Goal: Share content: Share content

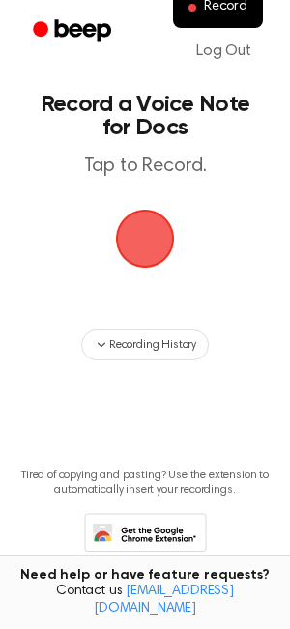
click at [132, 245] on span "button" at bounding box center [145, 239] width 54 height 54
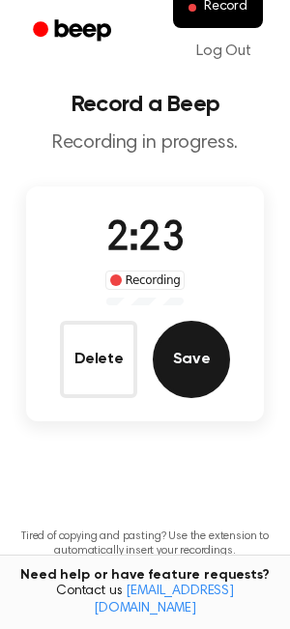
click at [177, 343] on button "Save" at bounding box center [191, 359] width 77 height 77
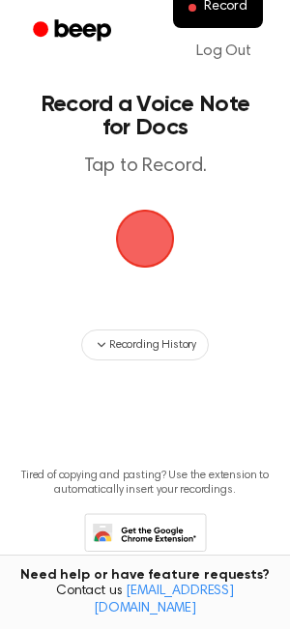
click at [148, 230] on span "button" at bounding box center [145, 239] width 54 height 54
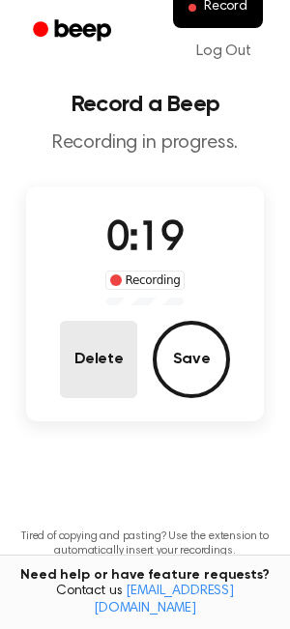
click at [110, 343] on button "Delete" at bounding box center [98, 359] width 77 height 77
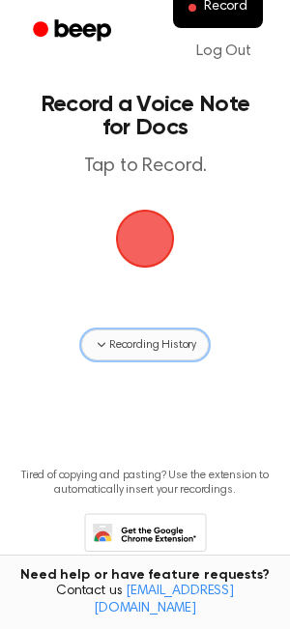
click at [160, 354] on button "Recording History" at bounding box center [145, 345] width 128 height 31
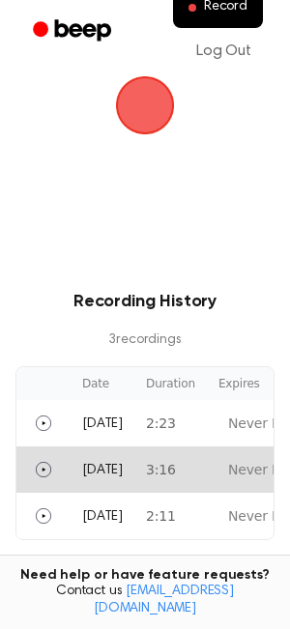
scroll to position [227, 0]
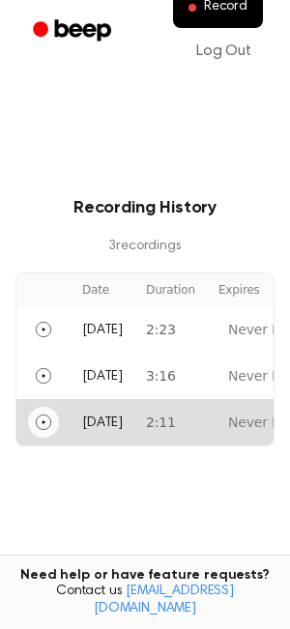
click at [48, 416] on icon "Play" at bounding box center [43, 422] width 15 height 15
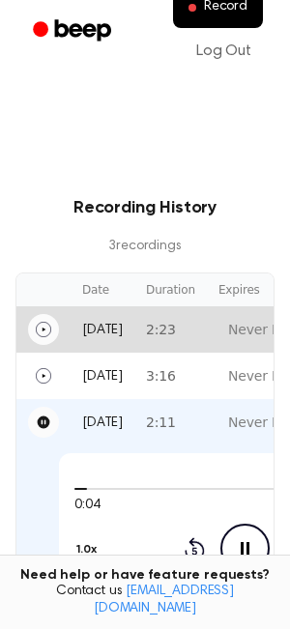
click at [42, 328] on icon "Play" at bounding box center [43, 329] width 15 height 15
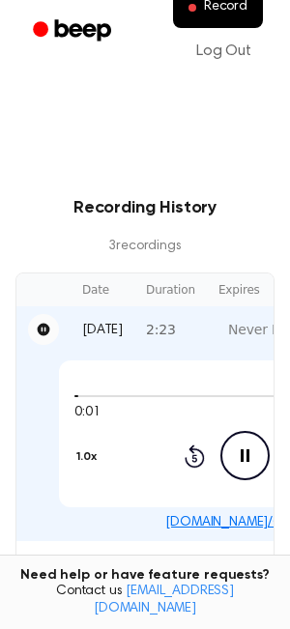
click at [215, 525] on link "beep.audio/QkekIYQ" at bounding box center [244, 523] width 158 height 14
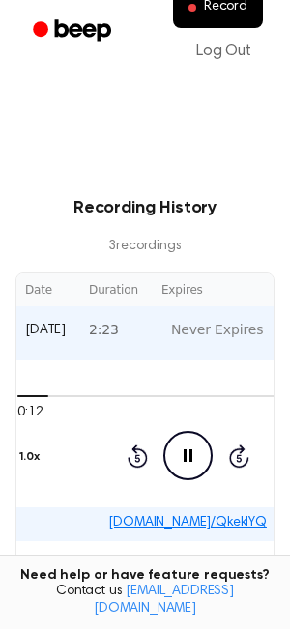
scroll to position [0, 61]
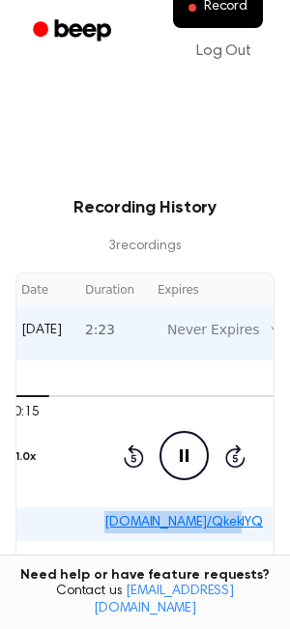
drag, startPoint x: 245, startPoint y: 517, endPoint x: 100, endPoint y: 518, distance: 145.9
click at [100, 518] on div "beep.audio/QkekIYQ" at bounding box center [183, 522] width 433 height 22
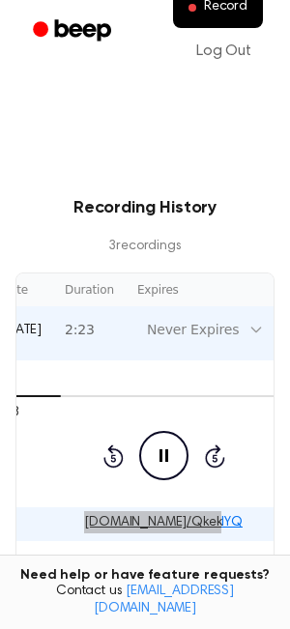
scroll to position [0, 183]
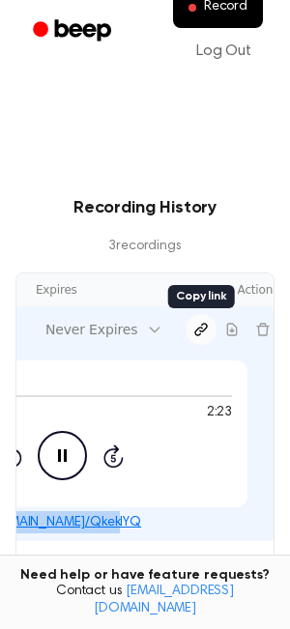
click at [193, 325] on icon "Copy link" at bounding box center [200, 329] width 15 height 15
click at [193, 333] on icon "Copy link" at bounding box center [200, 329] width 15 height 15
click at [195, 324] on icon "Copy link" at bounding box center [201, 330] width 12 height 12
click at [193, 324] on icon "Copy link" at bounding box center [200, 329] width 15 height 15
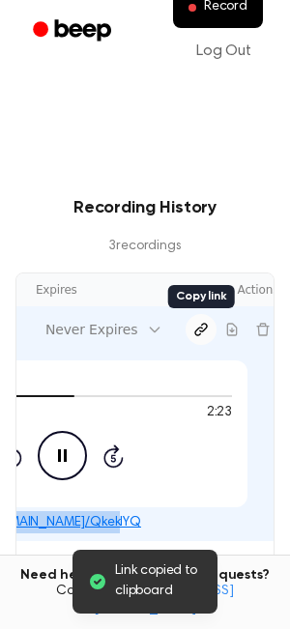
click at [193, 324] on icon "Copy link" at bounding box center [200, 329] width 15 height 15
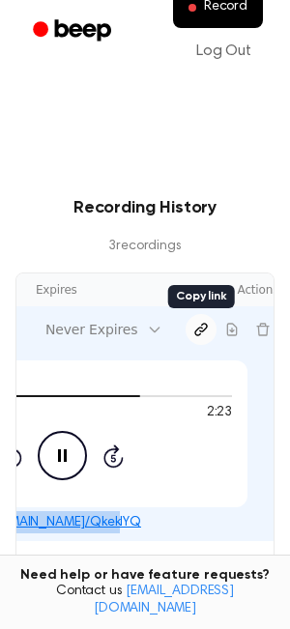
click at [193, 326] on icon "Copy link" at bounding box center [200, 329] width 15 height 15
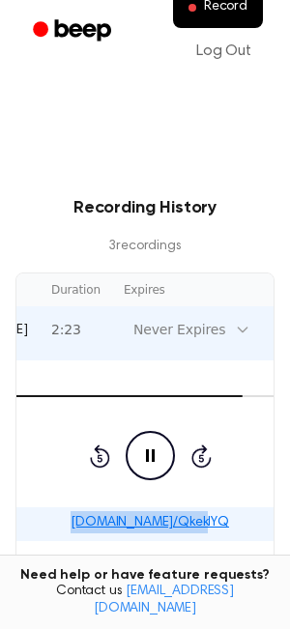
scroll to position [0, 0]
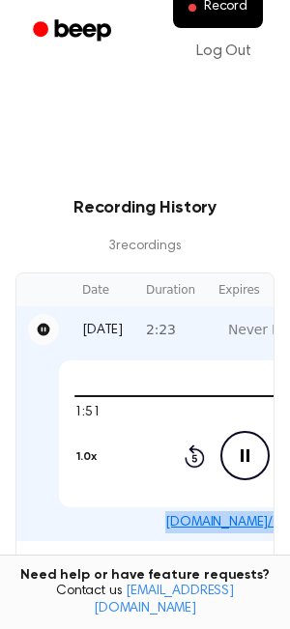
drag, startPoint x: 135, startPoint y: 522, endPoint x: 150, endPoint y: 522, distance: 14.5
click at [150, 522] on div "beep.audio/QkekIYQ" at bounding box center [244, 522] width 433 height 22
click at [204, 521] on link "beep.audio/QkekIYQ" at bounding box center [244, 523] width 158 height 14
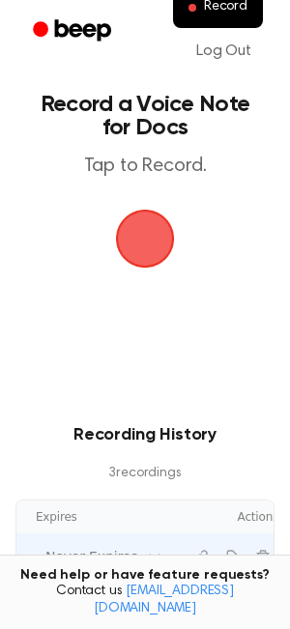
click at [138, 241] on span "button" at bounding box center [145, 239] width 54 height 54
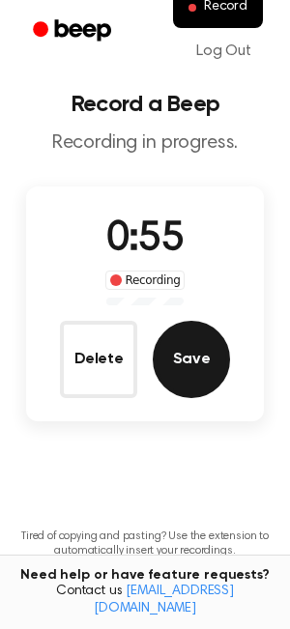
click at [171, 357] on button "Save" at bounding box center [191, 359] width 77 height 77
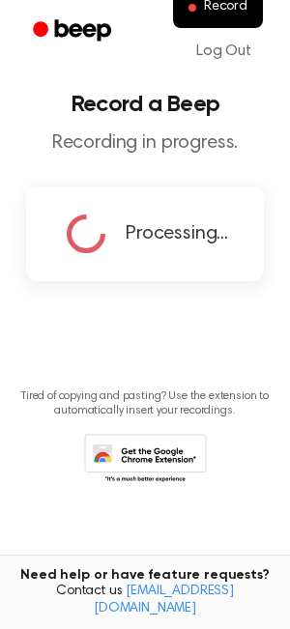
copy link "beep.audio/QkekIYQ"
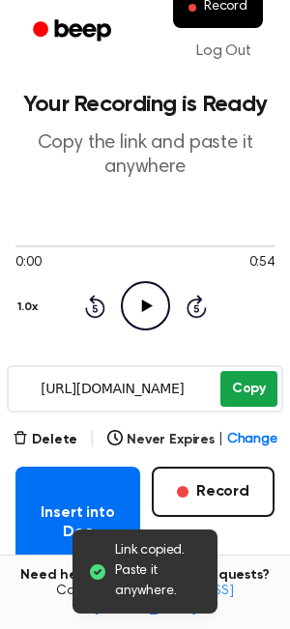
click at [230, 387] on button "Copy" at bounding box center [248, 389] width 57 height 36
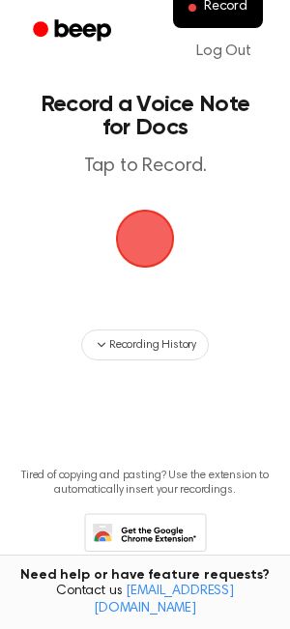
click at [151, 234] on span "button" at bounding box center [145, 239] width 54 height 54
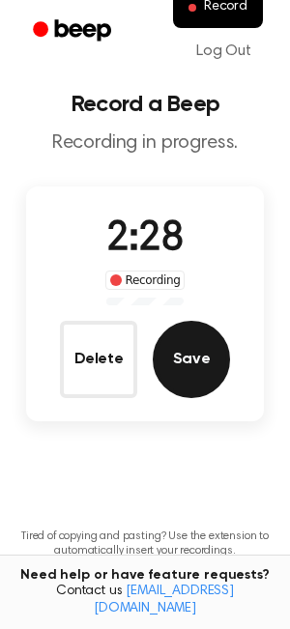
click at [204, 357] on button "Save" at bounding box center [191, 359] width 77 height 77
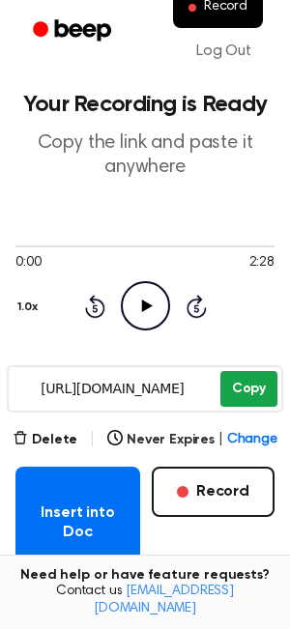
click at [247, 391] on button "Copy" at bounding box center [248, 389] width 57 height 36
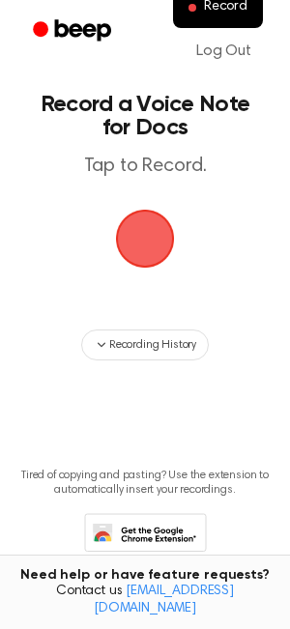
click at [140, 231] on span "button" at bounding box center [145, 239] width 54 height 54
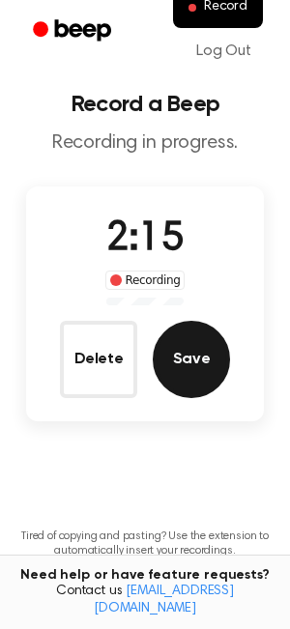
click at [174, 360] on button "Save" at bounding box center [191, 359] width 77 height 77
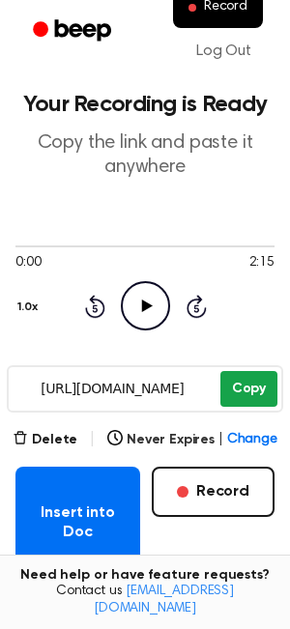
click at [250, 389] on button "Copy" at bounding box center [248, 389] width 57 height 36
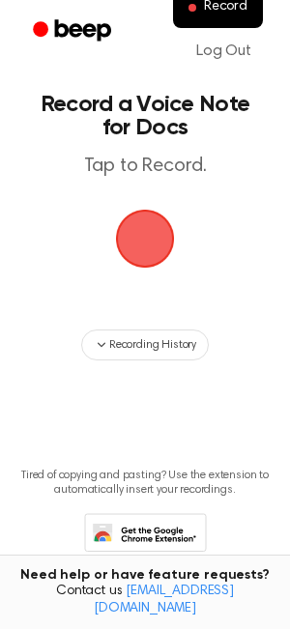
click at [136, 238] on span "button" at bounding box center [145, 239] width 106 height 106
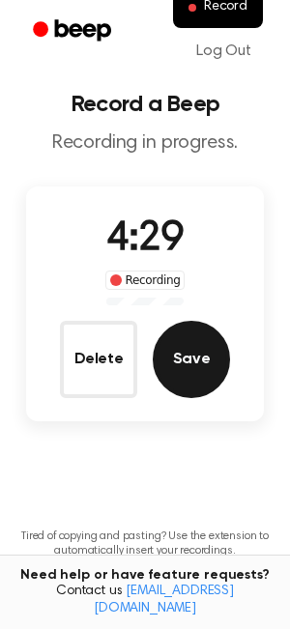
click at [202, 358] on button "Save" at bounding box center [191, 359] width 77 height 77
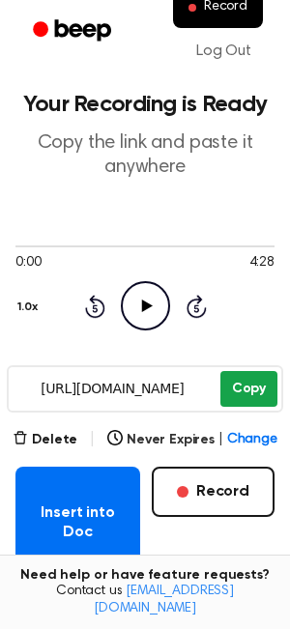
click at [250, 380] on button "Copy" at bounding box center [248, 389] width 57 height 36
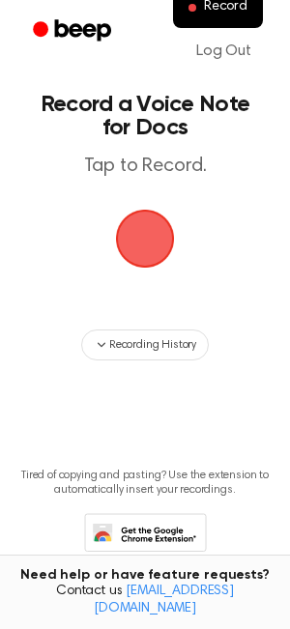
click at [121, 269] on span "button" at bounding box center [145, 239] width 59 height 59
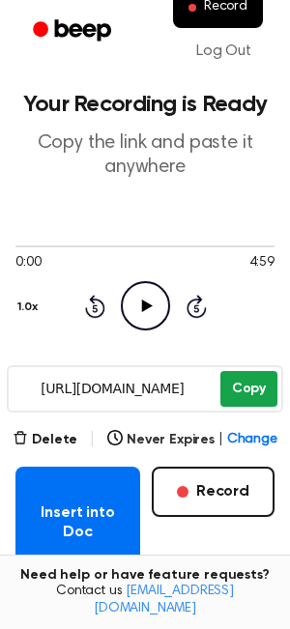
click at [252, 390] on button "Copy" at bounding box center [248, 389] width 57 height 36
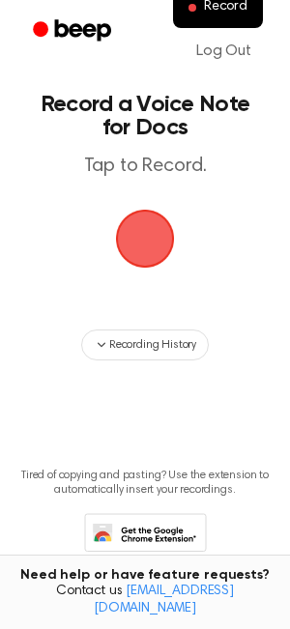
click at [137, 224] on span "button" at bounding box center [145, 239] width 54 height 54
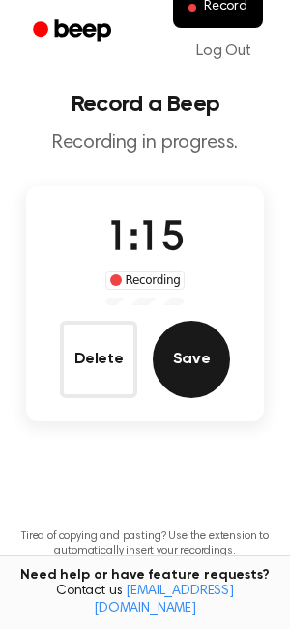
click at [186, 354] on button "Save" at bounding box center [191, 359] width 77 height 77
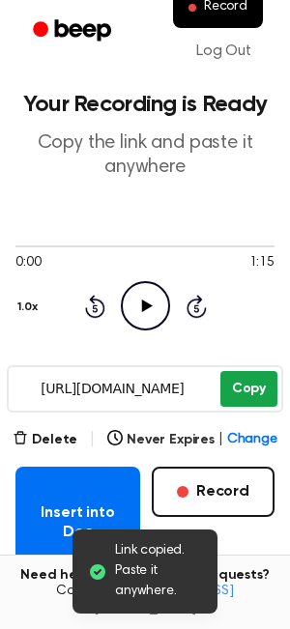
click at [242, 381] on button "Copy" at bounding box center [248, 389] width 57 height 36
